Goal: Check status: Check status

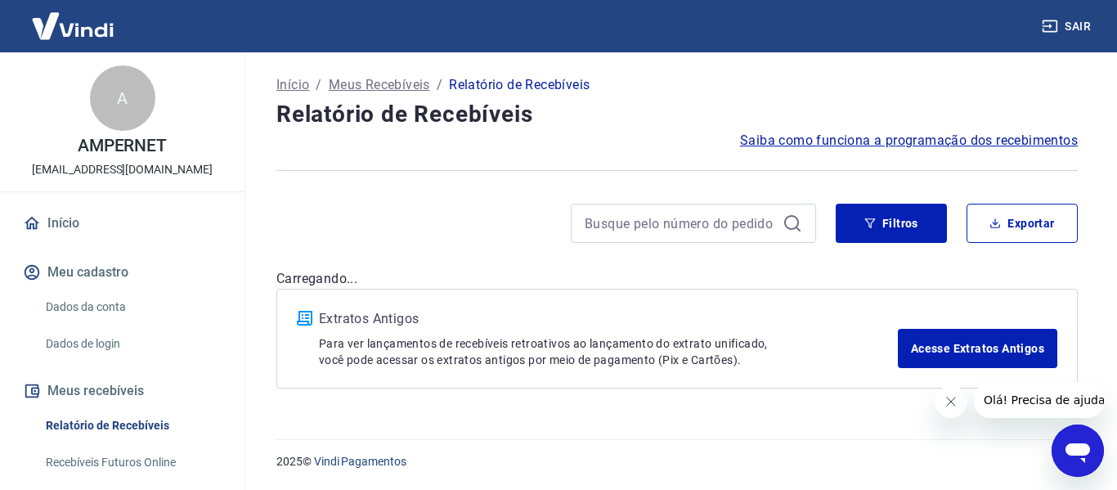
click at [950, 401] on icon "Fechar mensagem da empresa" at bounding box center [949, 401] width 13 height 13
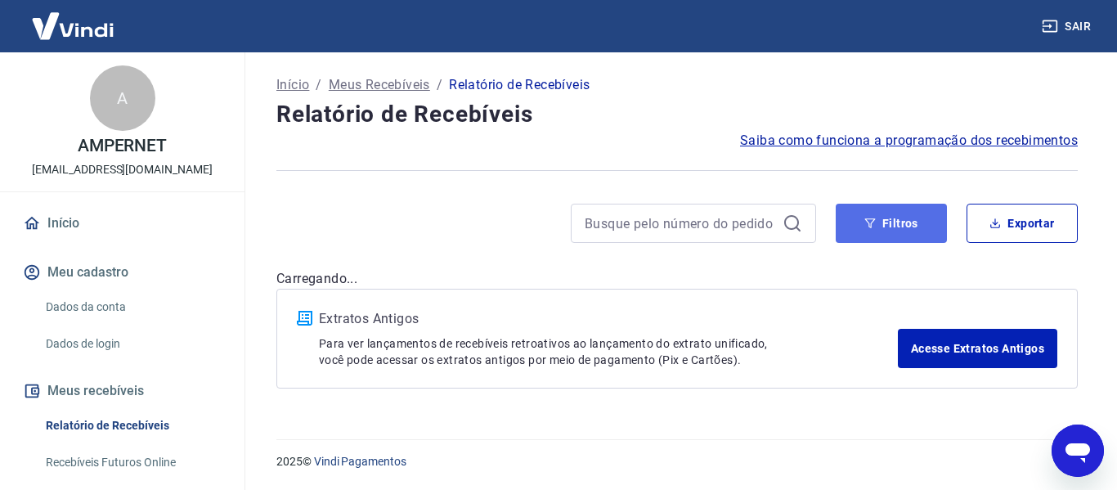
click at [888, 218] on button "Filtros" at bounding box center [890, 223] width 111 height 39
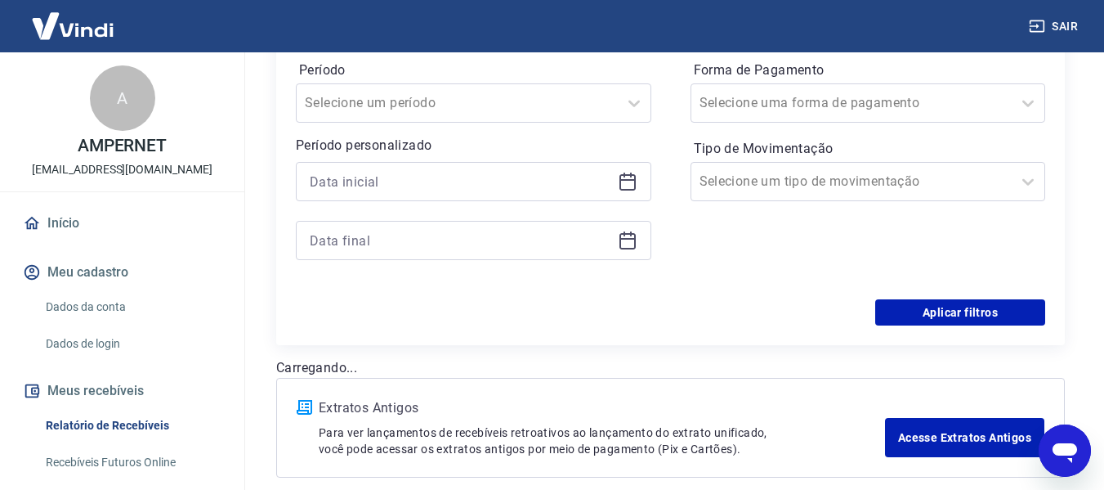
scroll to position [245, 0]
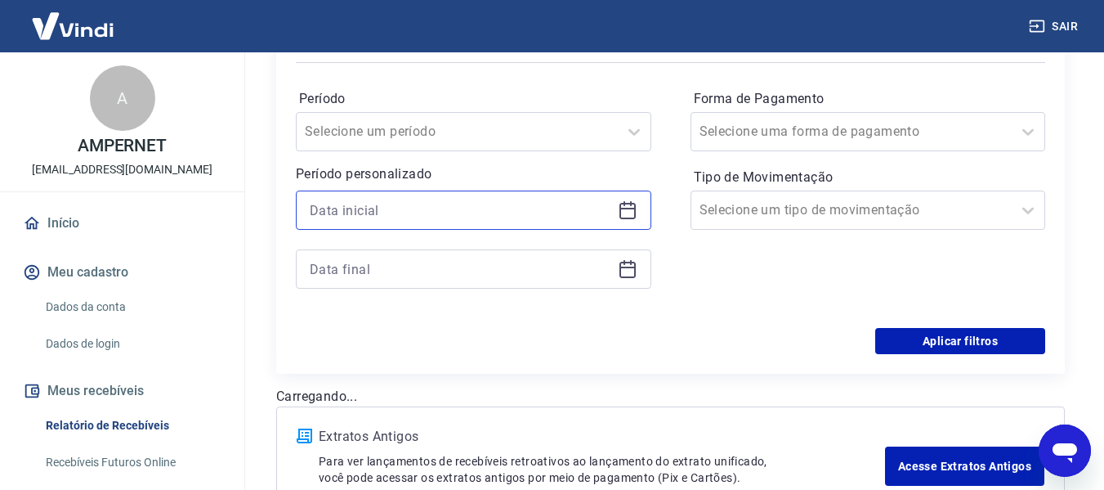
click at [460, 204] on input at bounding box center [461, 210] width 302 height 25
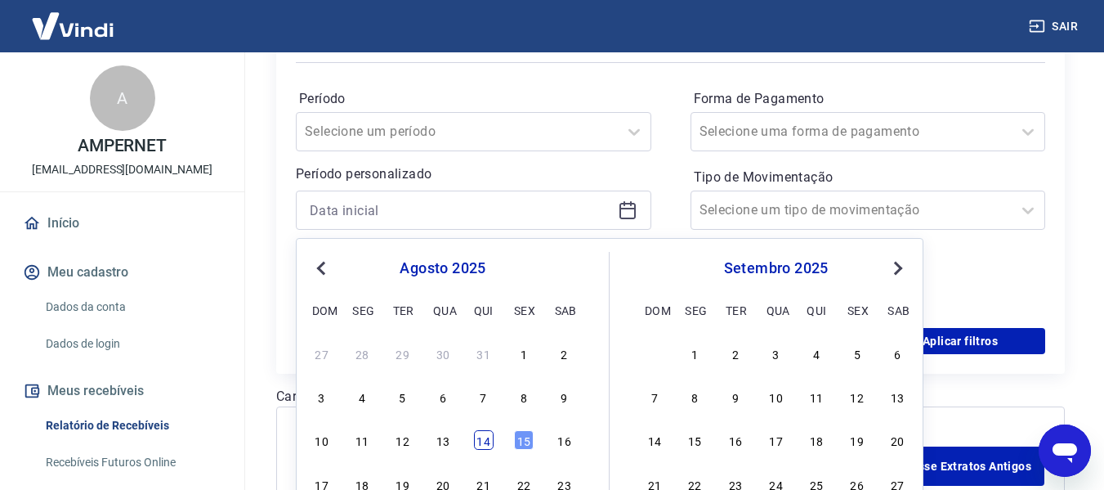
click at [481, 438] on div "14" at bounding box center [484, 440] width 20 height 20
type input "14/08/2025"
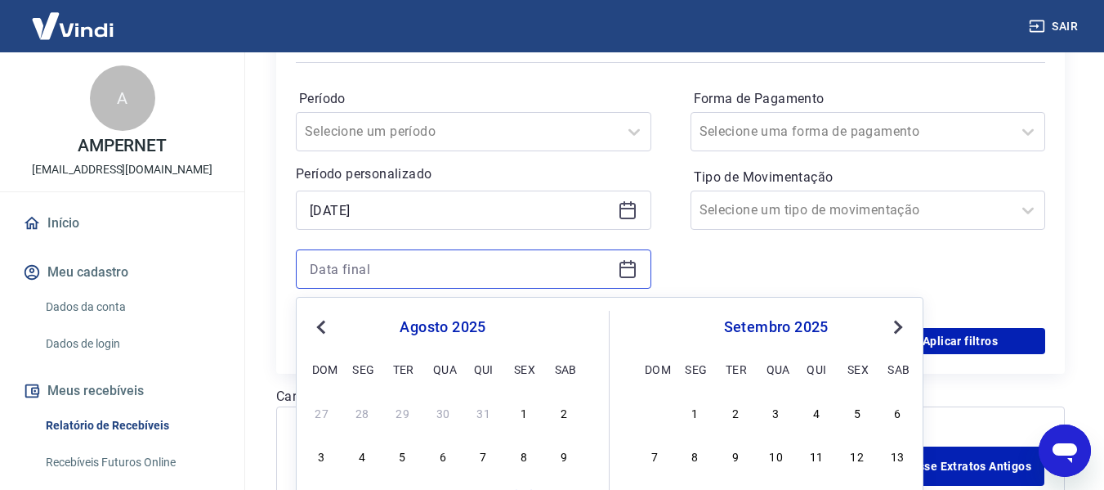
click at [500, 260] on input at bounding box center [461, 269] width 302 height 25
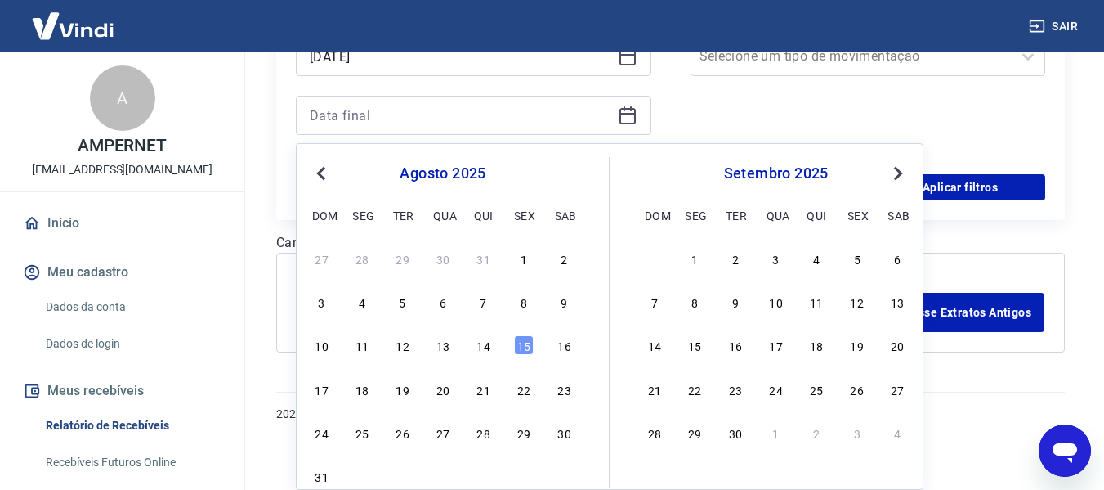
click at [518, 332] on div "27 28 29 30 31 1 2 3 4 5 6 7 8 9 10 11 12 13 14 15 16 17 18 19 20 21 22 23 24 2…" at bounding box center [443, 367] width 267 height 242
click at [524, 344] on div "15" at bounding box center [524, 345] width 20 height 20
type input "15/08/2025"
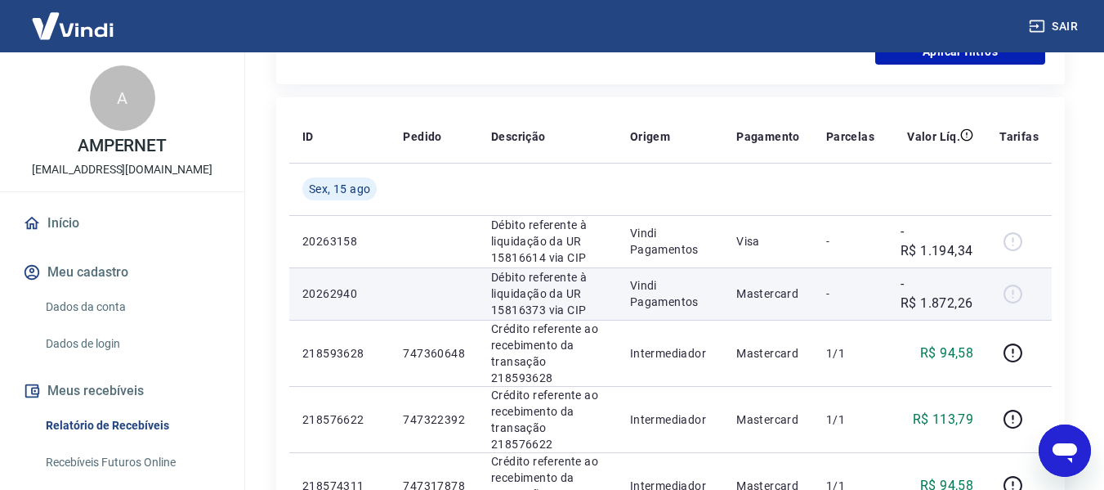
scroll to position [644, 0]
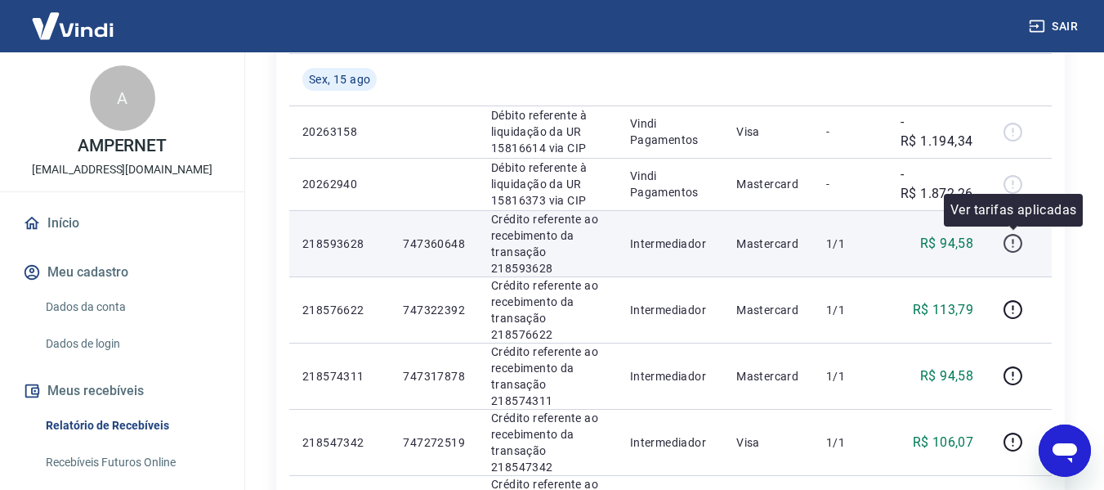
click at [1012, 247] on icon "button" at bounding box center [1013, 243] width 20 height 20
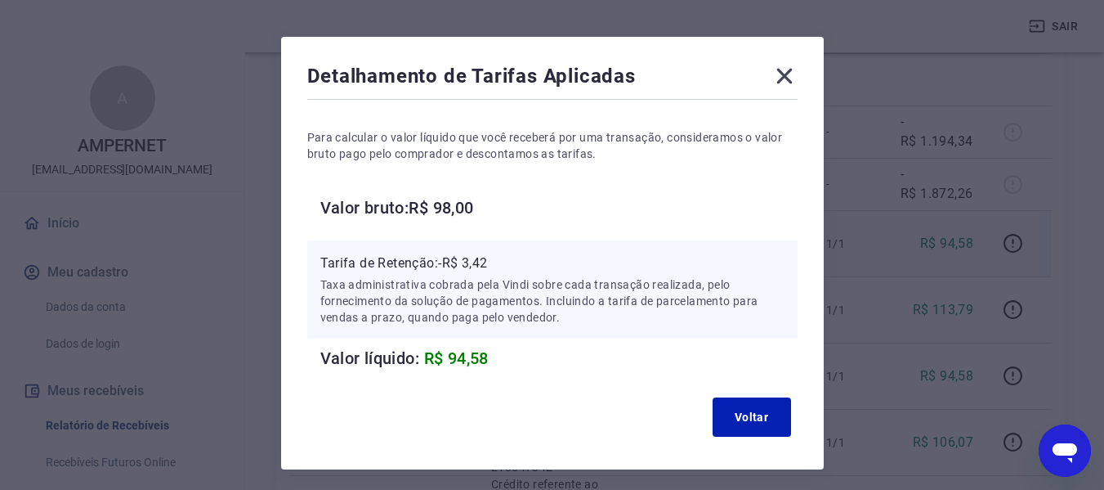
scroll to position [82, 0]
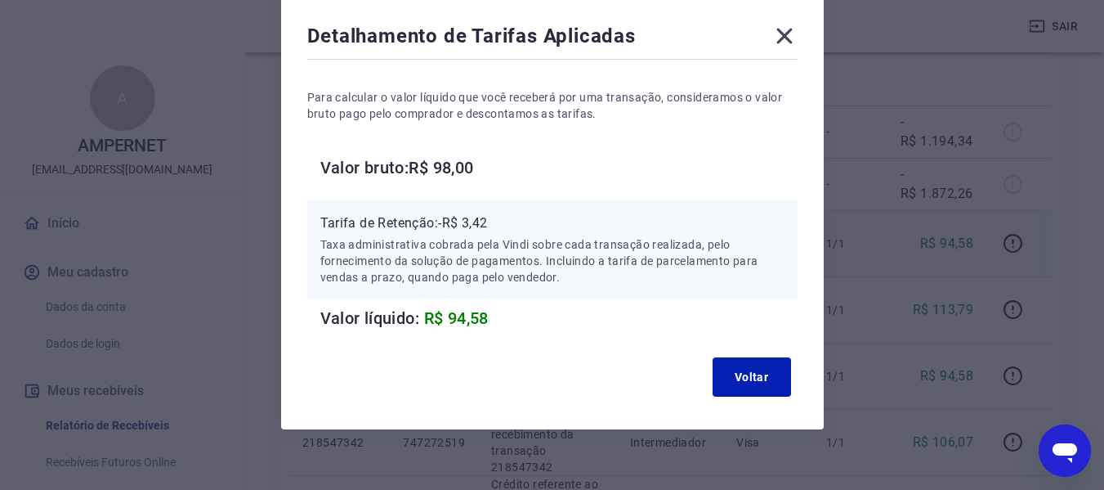
click at [786, 42] on icon at bounding box center [785, 36] width 26 height 26
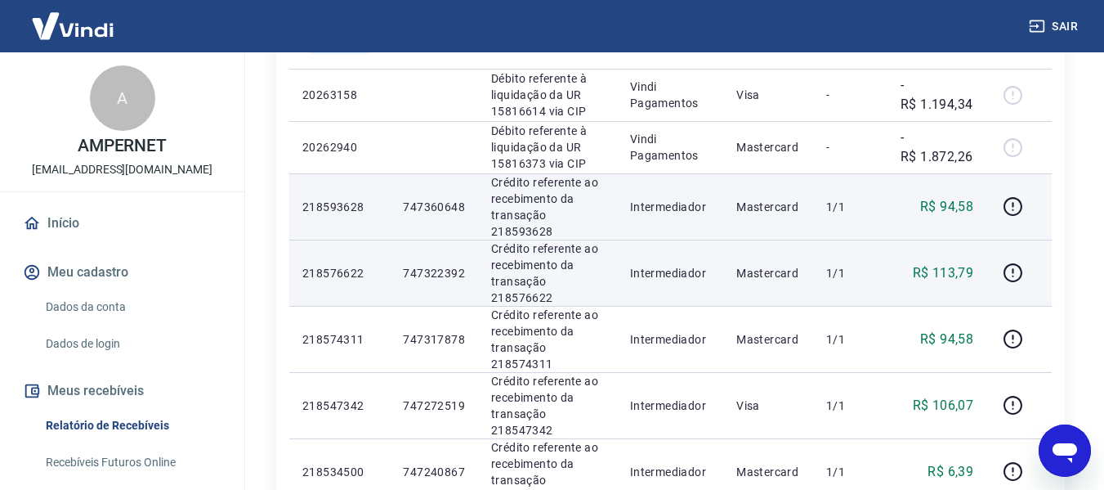
scroll to position [763, 0]
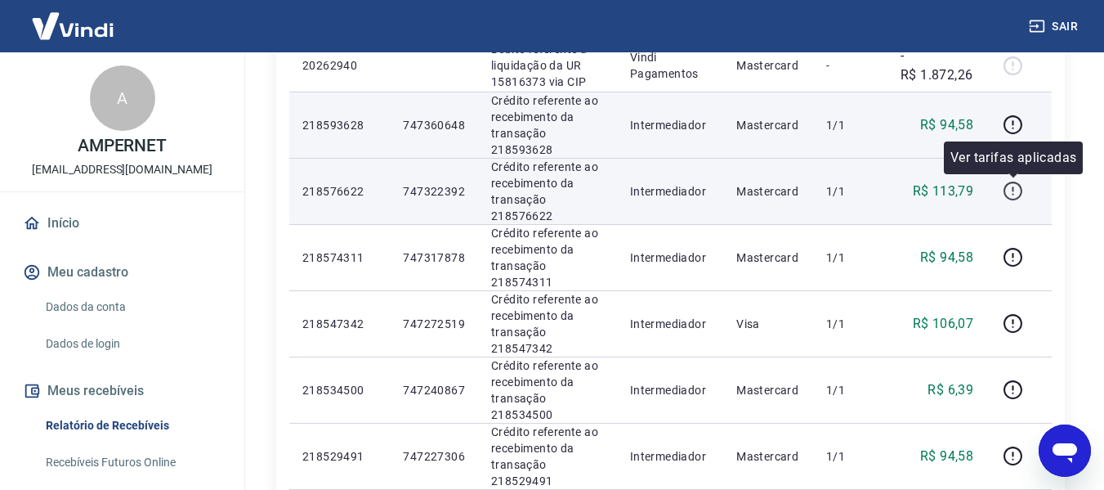
click at [1019, 189] on icon "button" at bounding box center [1013, 191] width 20 height 20
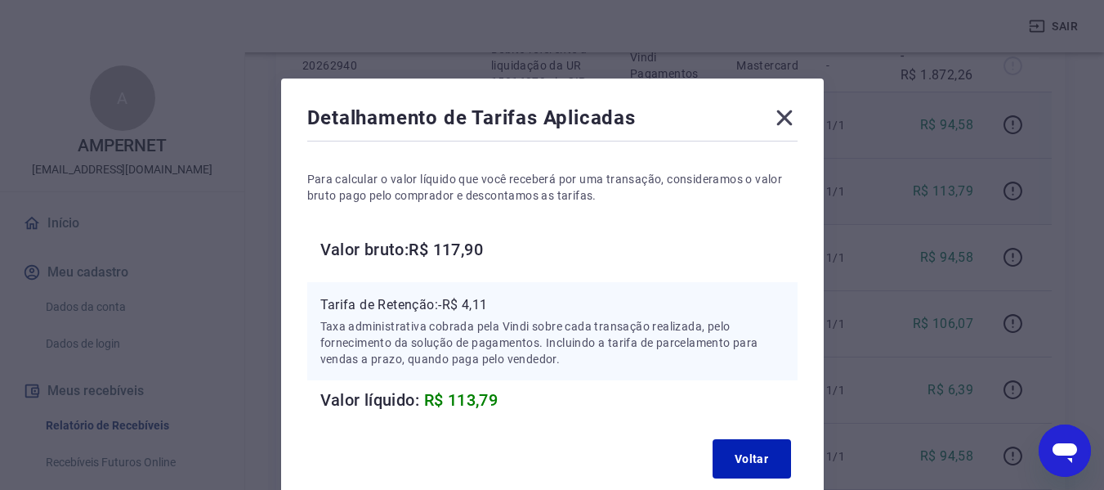
scroll to position [82, 0]
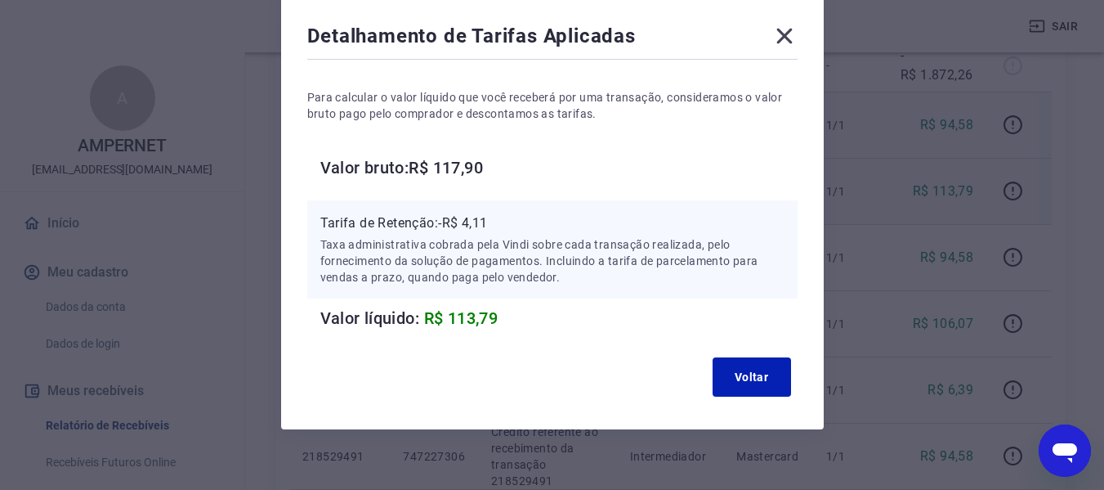
click at [786, 40] on icon at bounding box center [785, 36] width 26 height 26
